Goal: Find specific page/section: Find specific page/section

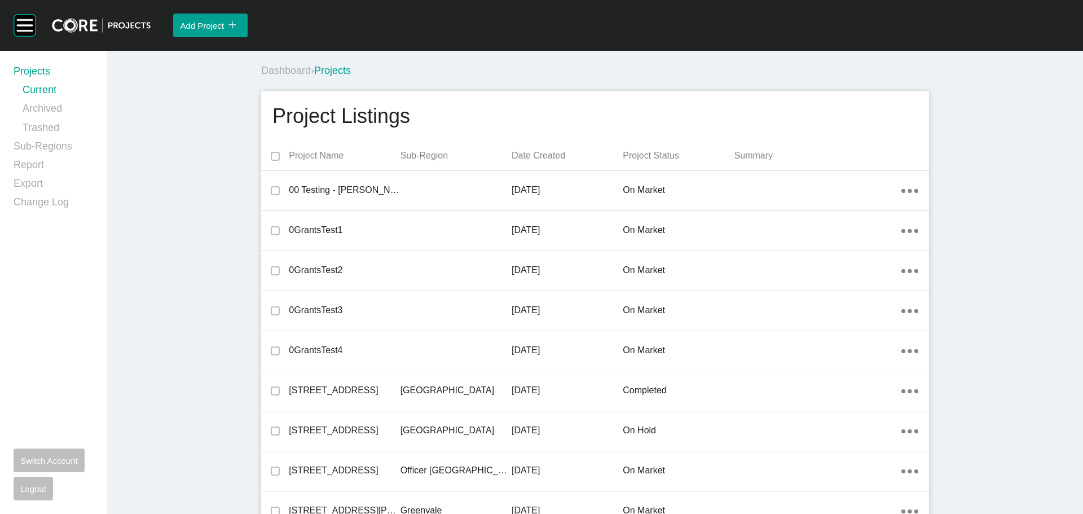
click at [612, 54] on div "Dashboard › Projects" at bounding box center [595, 69] width 677 height 36
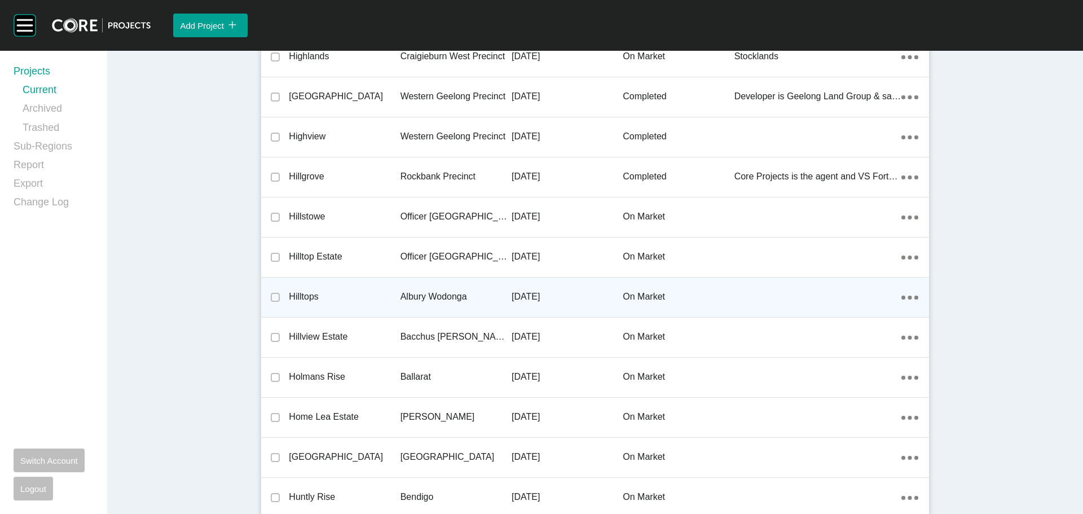
click at [302, 295] on p "Hilltops" at bounding box center [344, 296] width 111 height 12
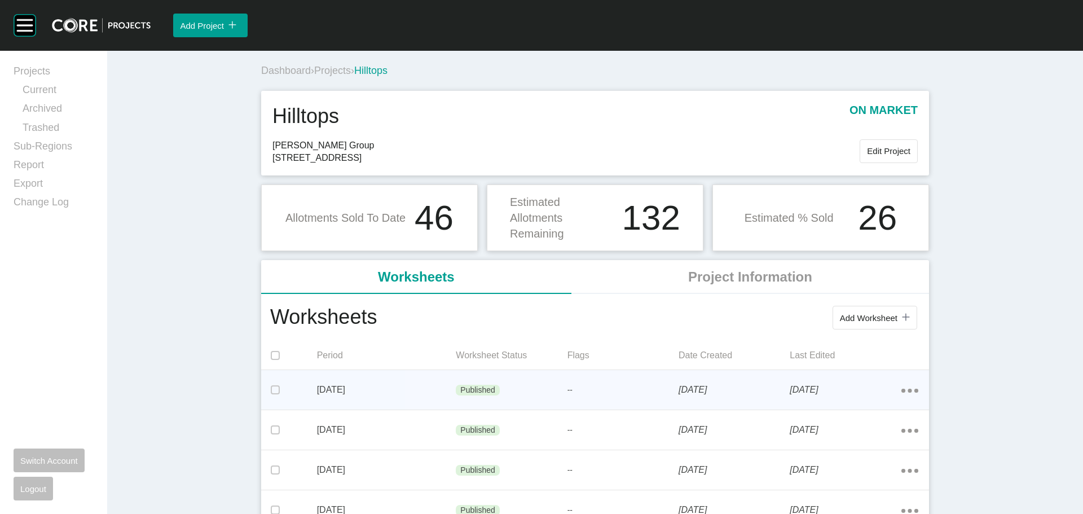
click at [389, 391] on p "[DATE]" at bounding box center [386, 389] width 139 height 12
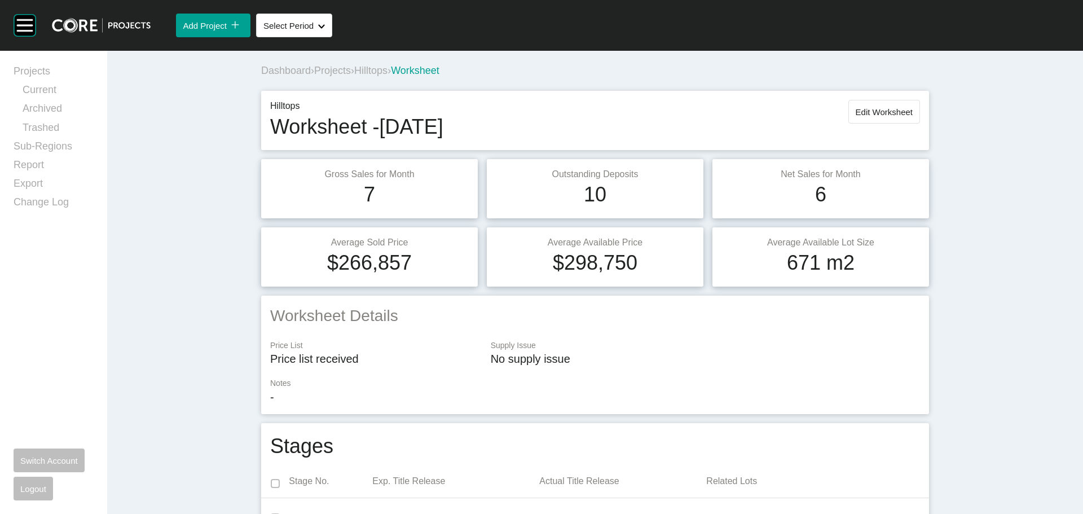
click at [372, 67] on span "Hilltops" at bounding box center [370, 70] width 33 height 11
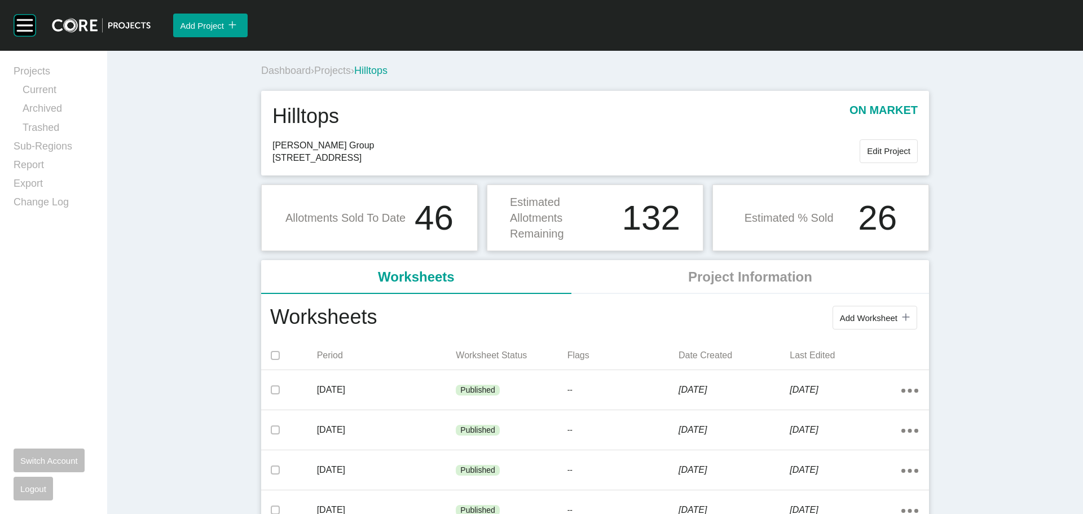
click at [337, 68] on span "Projects" at bounding box center [332, 70] width 37 height 11
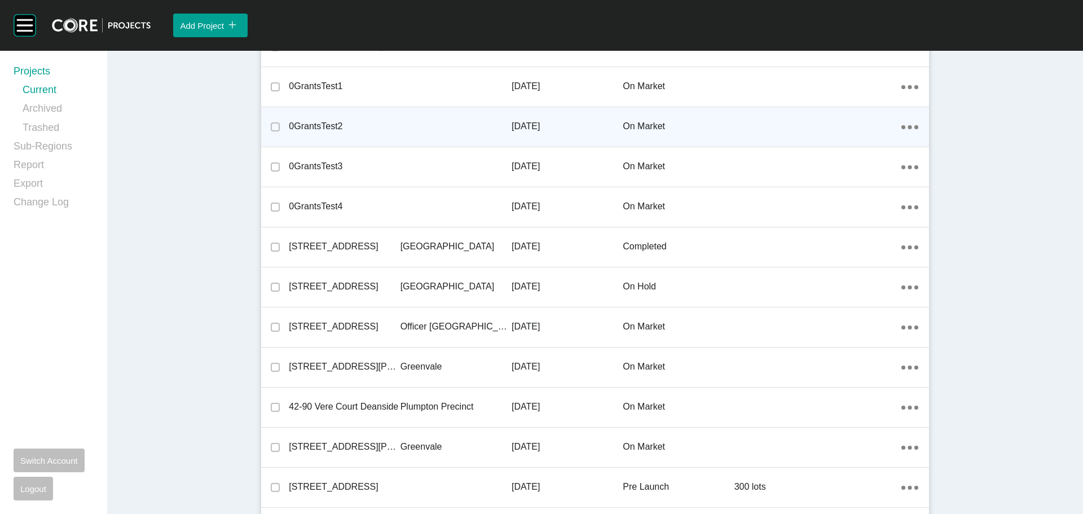
scroll to position [282, 0]
